Goal: Task Accomplishment & Management: Use online tool/utility

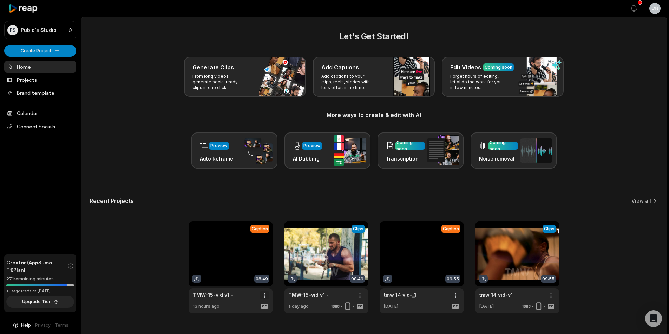
click at [263, 298] on html "PS Publo's Studio Create Project Home Projects Brand template Calendar Connect …" at bounding box center [334, 167] width 669 height 334
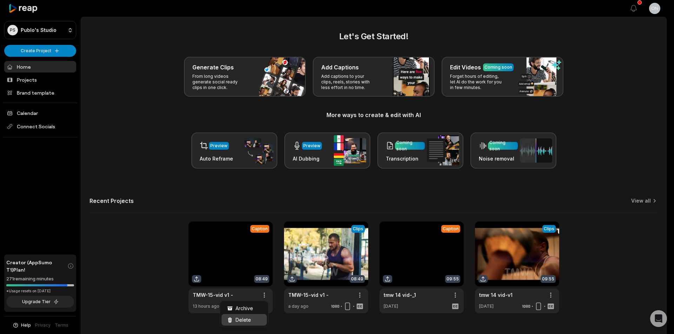
click at [254, 320] on div "Delete" at bounding box center [243, 320] width 45 height 12
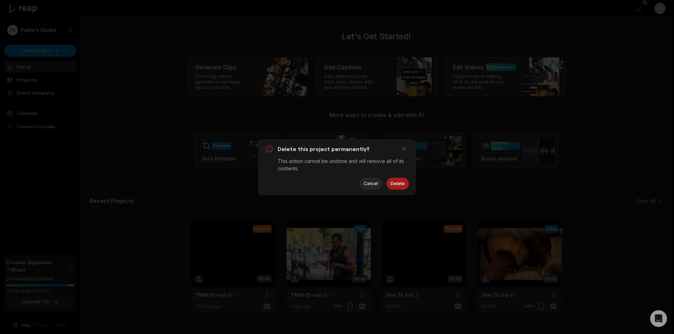
click at [407, 184] on button "Delete" at bounding box center [397, 184] width 22 height 12
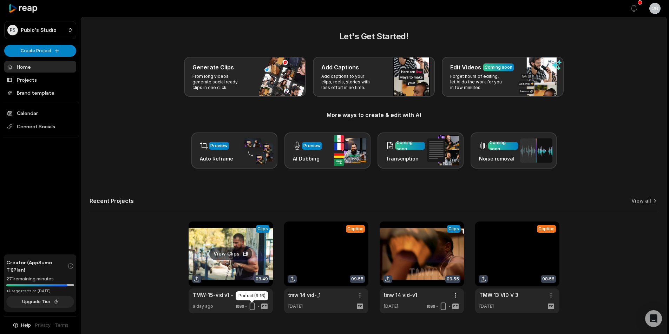
click at [254, 308] on icon at bounding box center [252, 306] width 8 height 8
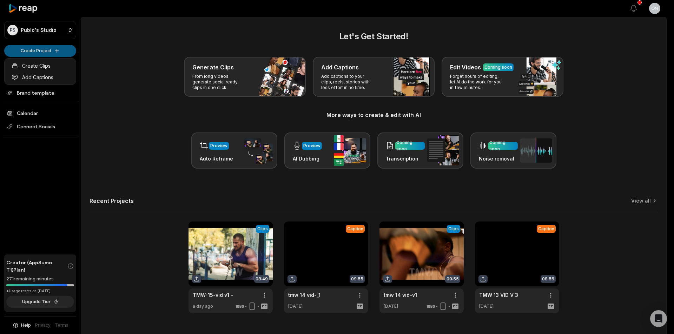
click at [36, 48] on html "PS Publo's Studio Create Project Home Projects Brand template Calendar Connect …" at bounding box center [337, 167] width 674 height 334
click at [52, 80] on link "Add Captions" at bounding box center [40, 78] width 68 height 12
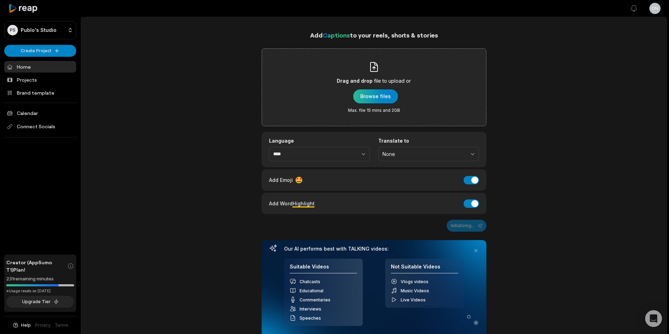
click at [357, 95] on div "button" at bounding box center [375, 96] width 45 height 14
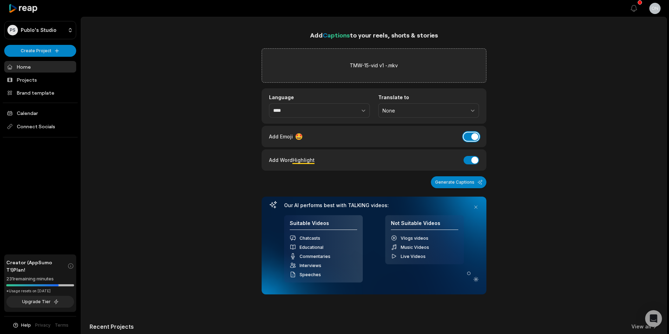
click at [471, 133] on button "Add Emoji" at bounding box center [470, 137] width 15 height 8
click at [468, 162] on button "Add Word Highlight" at bounding box center [470, 160] width 15 height 8
click at [451, 188] on div "Add Captions to your reels, shorts & stories TMW-15-vid v1 -.mkv Language **** …" at bounding box center [373, 162] width 225 height 265
click at [446, 183] on button "Generate Captions" at bounding box center [458, 183] width 55 height 12
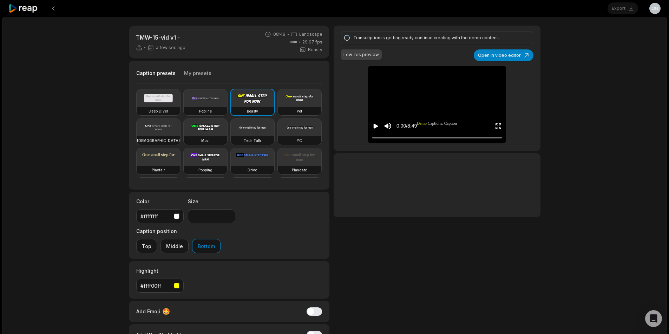
click at [217, 106] on video at bounding box center [206, 98] width 44 height 18
click at [520, 52] on button "Open in video editor" at bounding box center [503, 55] width 60 height 12
click at [517, 54] on button "Open in video editor" at bounding box center [503, 55] width 60 height 12
click at [211, 104] on video at bounding box center [206, 98] width 44 height 18
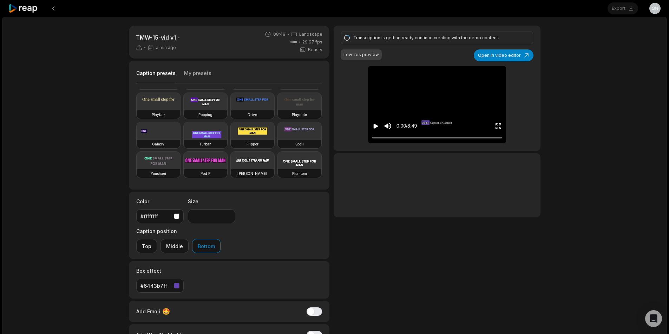
scroll to position [114, 0]
click at [524, 54] on button "Open in video editor" at bounding box center [503, 55] width 60 height 12
click at [520, 53] on button "Open in video editor" at bounding box center [503, 55] width 60 height 12
click at [519, 49] on button "Open in video editor" at bounding box center [503, 55] width 60 height 12
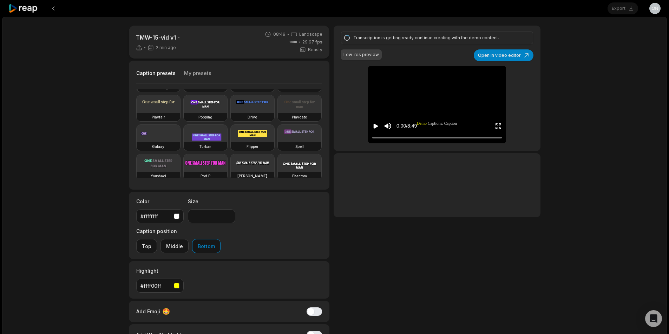
scroll to position [0, 0]
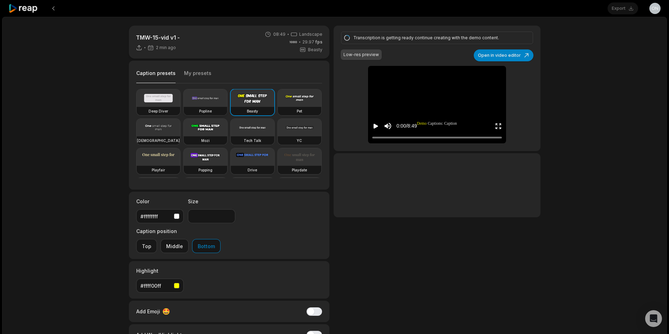
click at [211, 111] on h3 "Popline" at bounding box center [205, 111] width 13 height 6
click at [528, 56] on button "Open in video editor" at bounding box center [503, 55] width 60 height 12
click at [212, 106] on video at bounding box center [206, 98] width 44 height 18
type input "**"
click at [523, 55] on button "Open in video editor" at bounding box center [503, 55] width 60 height 12
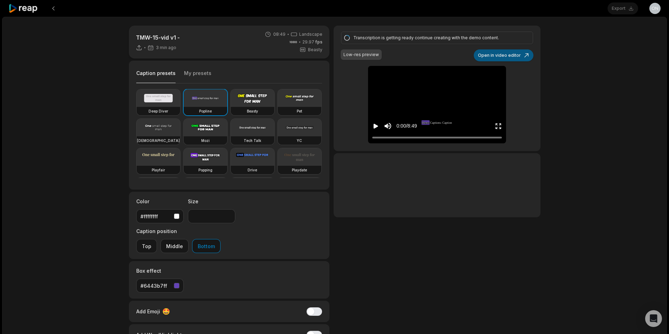
click at [523, 55] on button "Open in video editor" at bounding box center [503, 55] width 60 height 12
click at [24, 7] on icon at bounding box center [23, 8] width 30 height 9
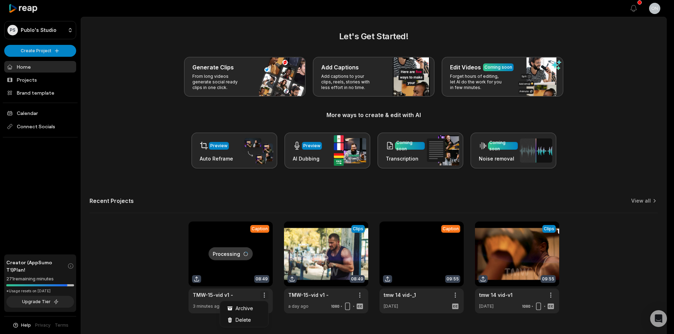
click at [261, 293] on html "PS Publo's Studio Create Project Home Projects Brand template Calendar Connect …" at bounding box center [337, 167] width 674 height 334
click at [247, 319] on span "Delete" at bounding box center [242, 320] width 15 height 7
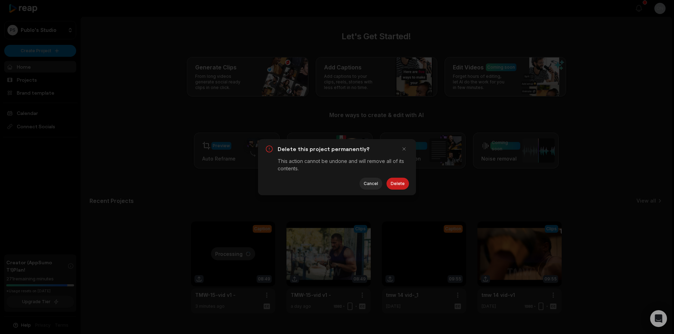
click at [397, 184] on button "Delete" at bounding box center [397, 184] width 22 height 12
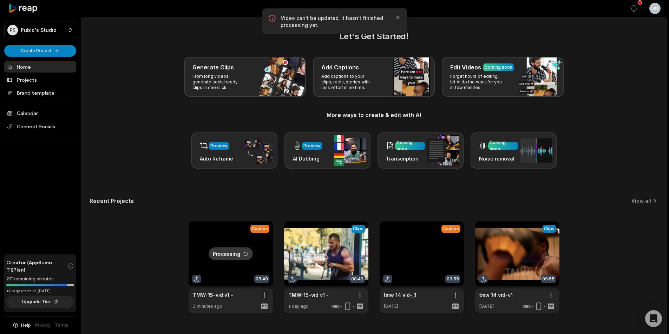
click at [265, 298] on html "PS Publo's Studio Create Project Home Projects Brand template Calendar Connect …" at bounding box center [334, 167] width 669 height 334
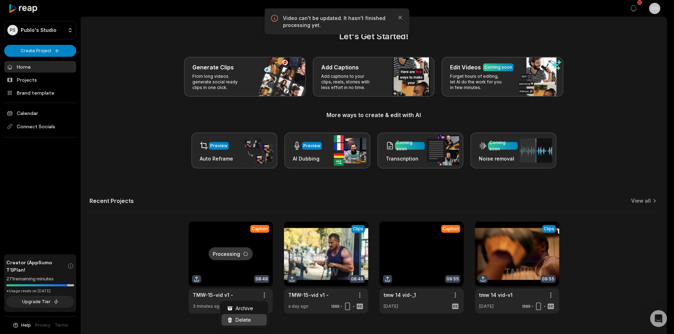
click at [240, 324] on div "Delete" at bounding box center [243, 320] width 45 height 12
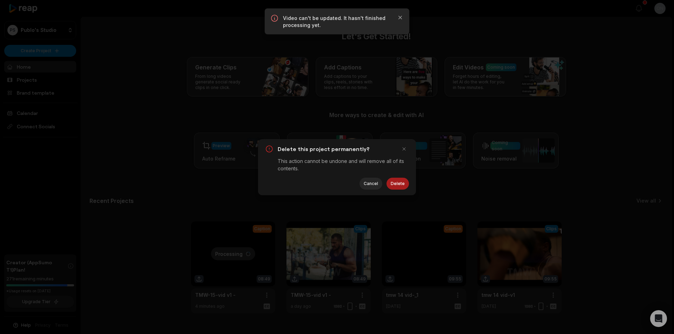
click at [398, 187] on button "Delete" at bounding box center [397, 184] width 22 height 12
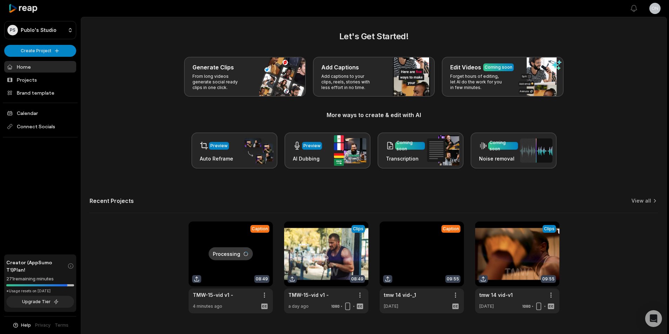
click at [263, 266] on link at bounding box center [230, 268] width 84 height 92
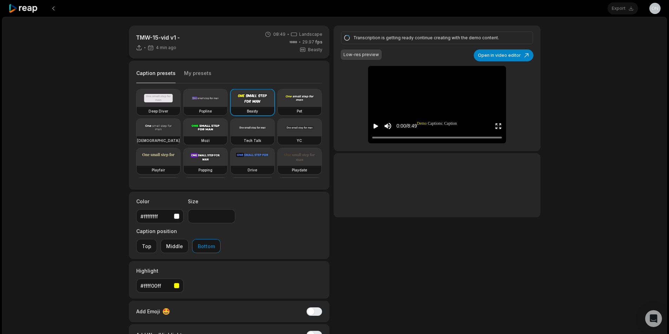
click at [220, 105] on video at bounding box center [206, 98] width 44 height 18
click at [516, 59] on button "Open in video editor" at bounding box center [503, 55] width 60 height 12
type input "**"
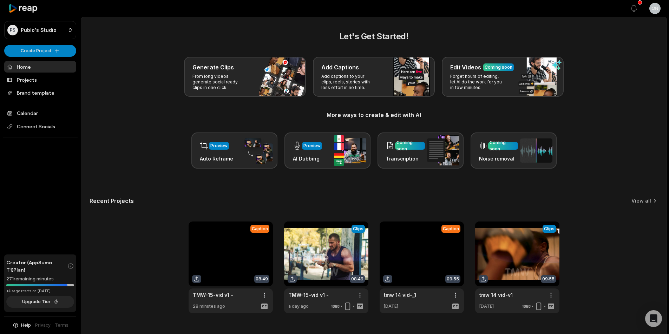
click at [210, 258] on link at bounding box center [230, 268] width 84 height 92
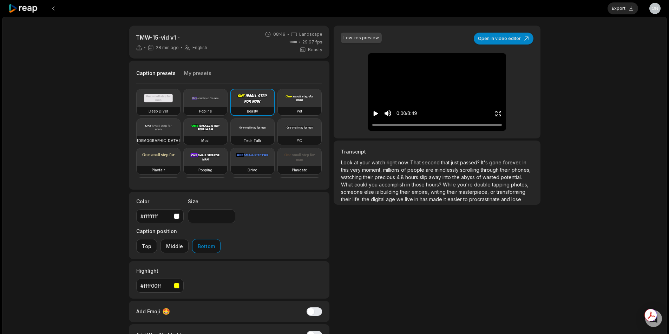
click at [201, 107] on video at bounding box center [206, 98] width 44 height 18
type input "**"
click at [530, 41] on button "Open in video editor" at bounding box center [503, 39] width 60 height 12
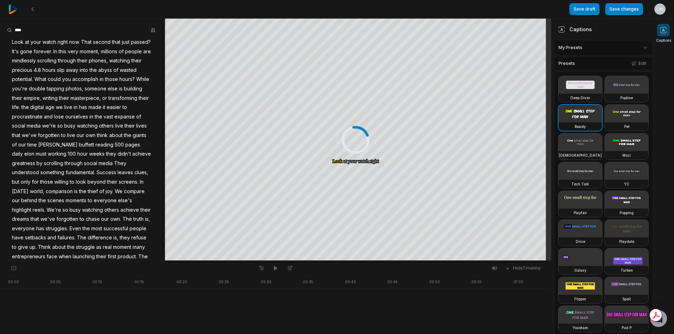
drag, startPoint x: 565, startPoint y: 119, endPoint x: 600, endPoint y: 89, distance: 45.6
click at [605, 94] on video at bounding box center [627, 85] width 44 height 18
click at [639, 62] on button "Edit" at bounding box center [638, 63] width 19 height 9
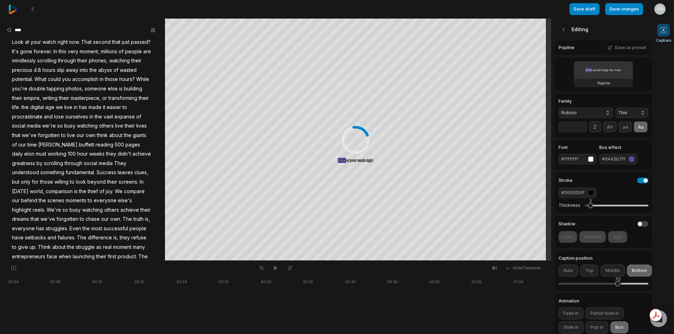
click at [585, 114] on span "Roboto" at bounding box center [580, 113] width 38 height 6
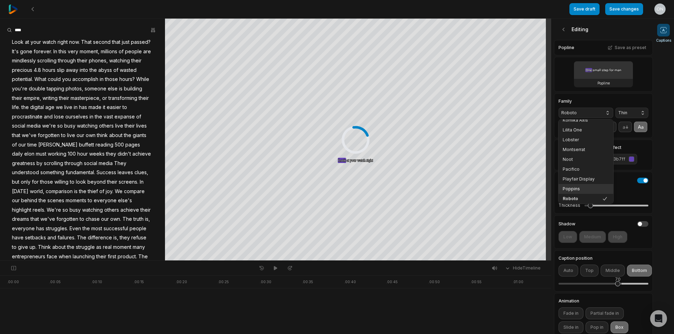
click at [581, 190] on span "Poppins" at bounding box center [582, 189] width 38 height 6
click at [620, 109] on button "Thin" at bounding box center [631, 113] width 33 height 11
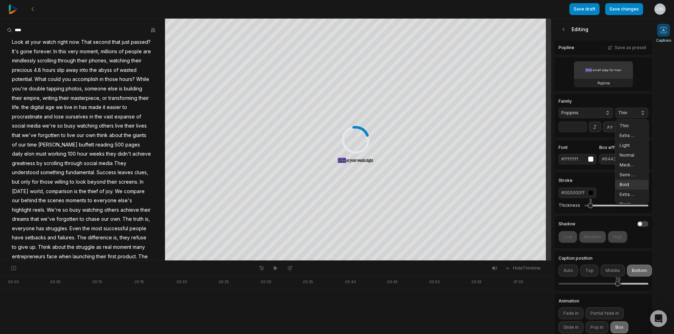
click at [624, 185] on span "Bold" at bounding box center [627, 185] width 16 height 6
click at [576, 131] on input "**" at bounding box center [572, 127] width 28 height 11
type input "**"
drag, startPoint x: 588, startPoint y: 217, endPoint x: 575, endPoint y: 226, distance: 15.7
click at [562, 213] on div "Thickness 0" at bounding box center [603, 205] width 90 height 15
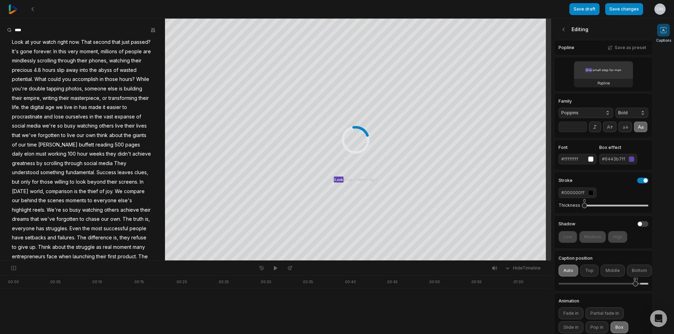
drag, startPoint x: 619, startPoint y: 293, endPoint x: 635, endPoint y: 297, distance: 17.1
click at [635, 292] on div "91" at bounding box center [603, 284] width 90 height 15
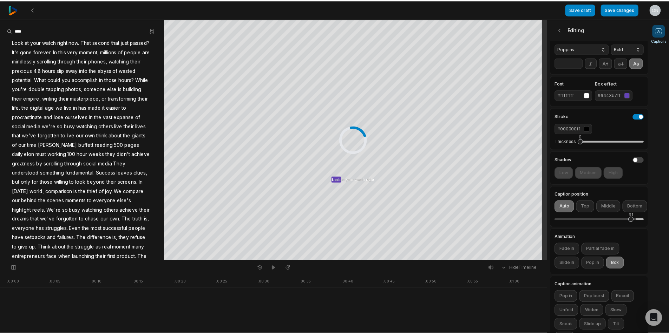
scroll to position [100, 0]
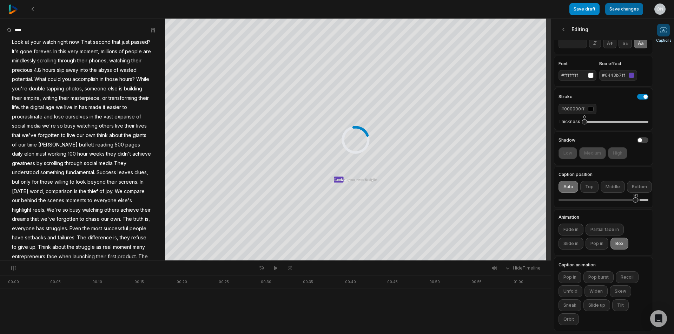
click at [616, 12] on button "Save changes" at bounding box center [624, 9] width 38 height 12
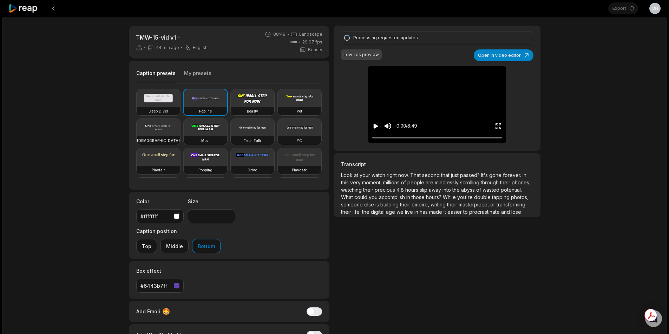
type input "**"
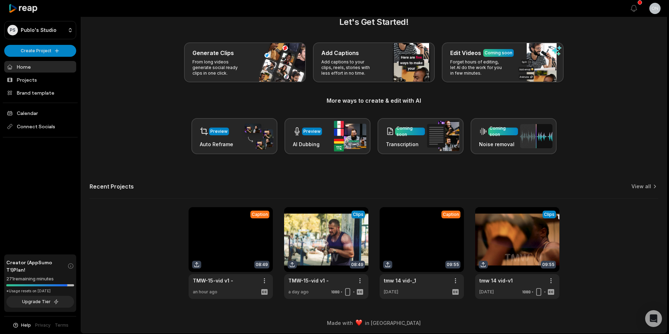
click at [215, 235] on link at bounding box center [230, 253] width 84 height 92
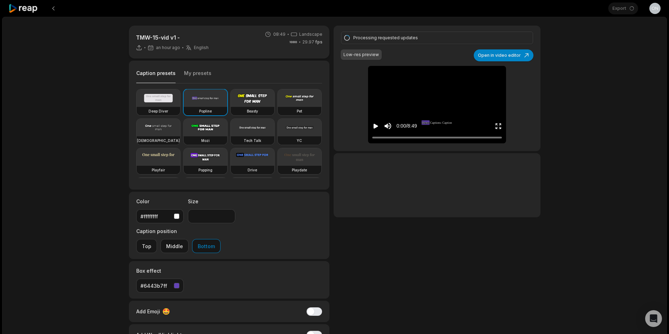
type input "**"
